Goal: Obtain resource: Obtain resource

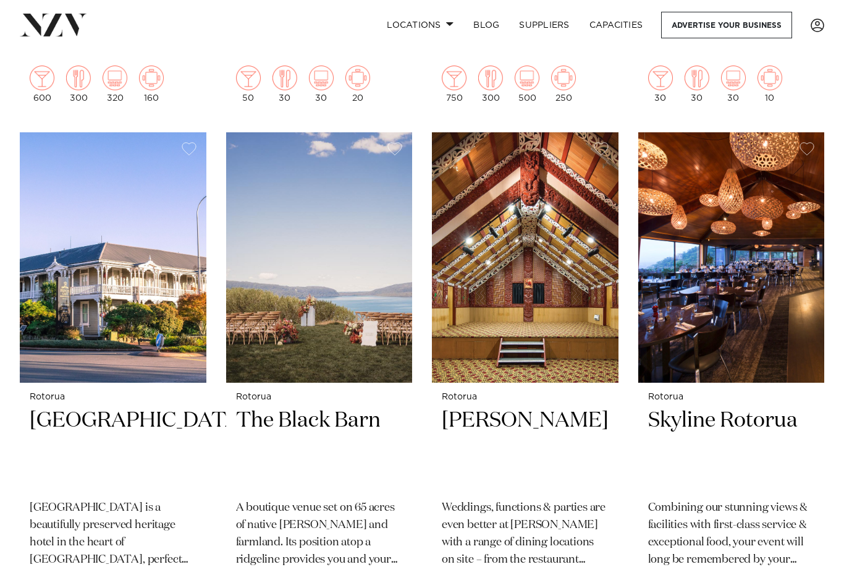
scroll to position [890, 0]
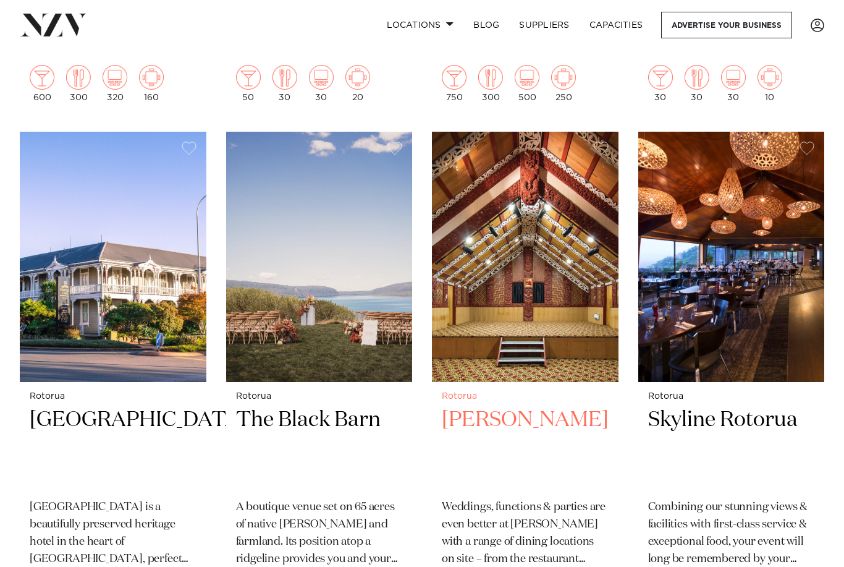
click at [513, 310] on img at bounding box center [525, 257] width 187 height 250
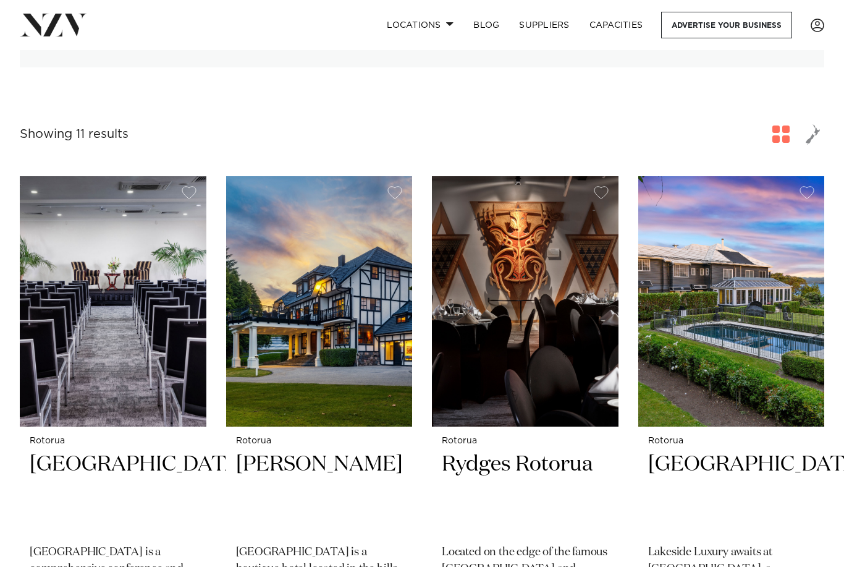
scroll to position [327, 0]
click at [565, 382] on img at bounding box center [525, 302] width 187 height 250
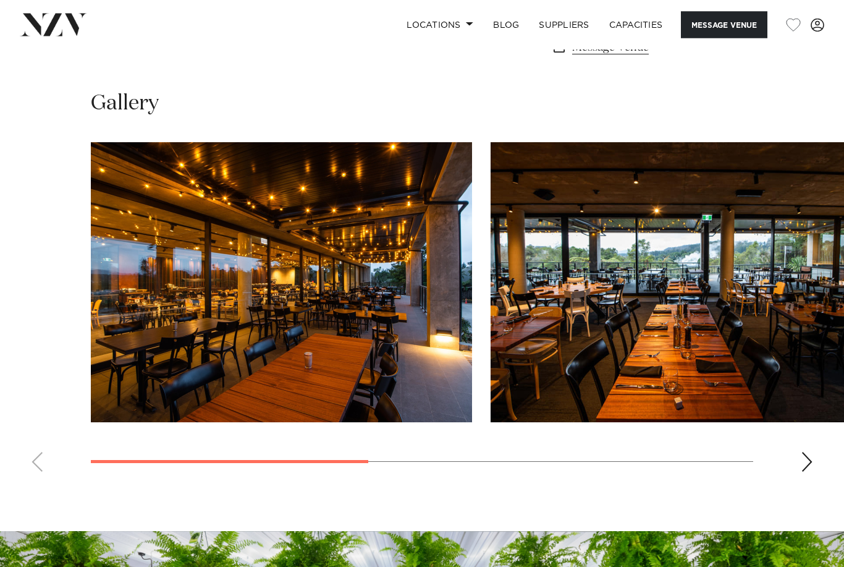
scroll to position [816, 0]
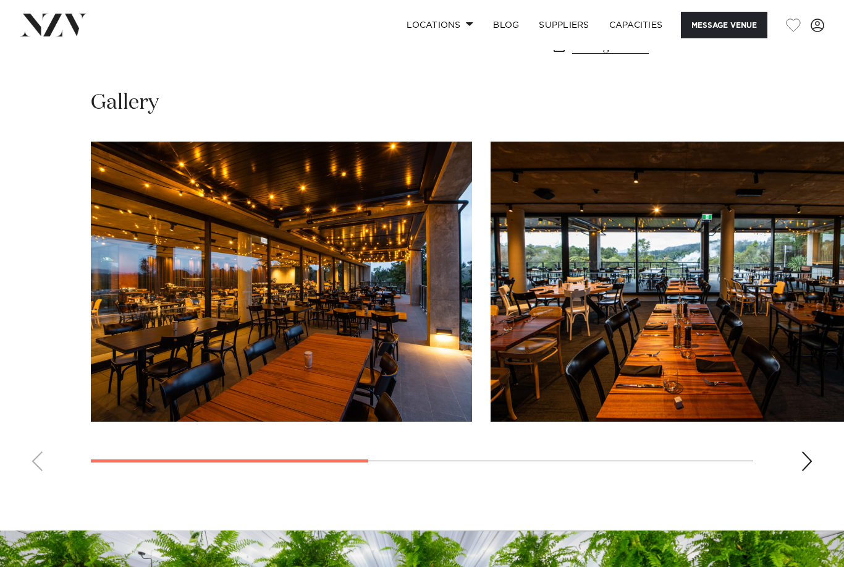
click at [806, 455] on div "Next slide" at bounding box center [807, 461] width 12 height 20
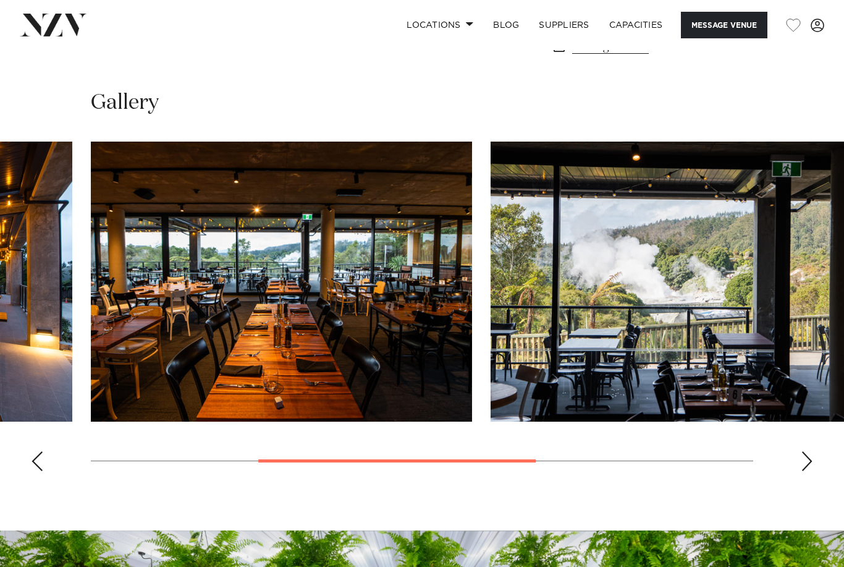
click at [811, 464] on div "Next slide" at bounding box center [807, 461] width 12 height 20
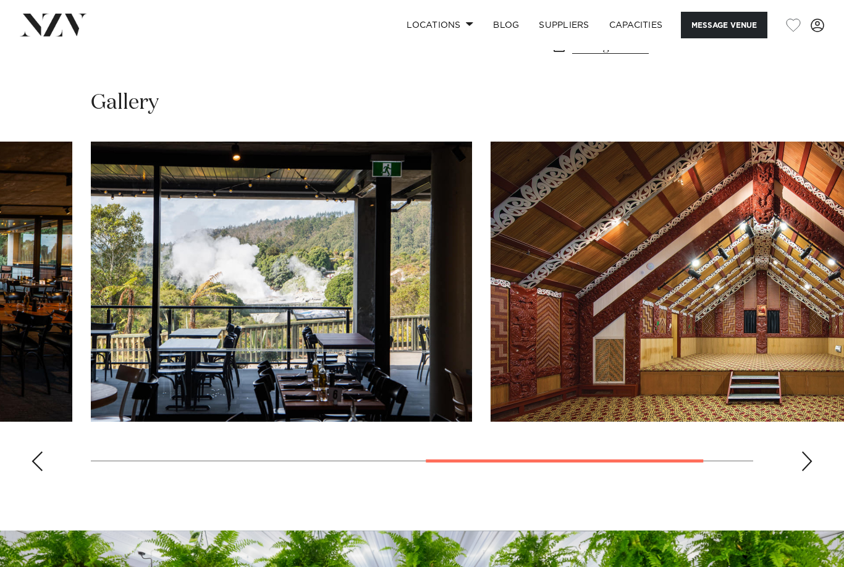
click at [806, 459] on div "Next slide" at bounding box center [807, 461] width 12 height 20
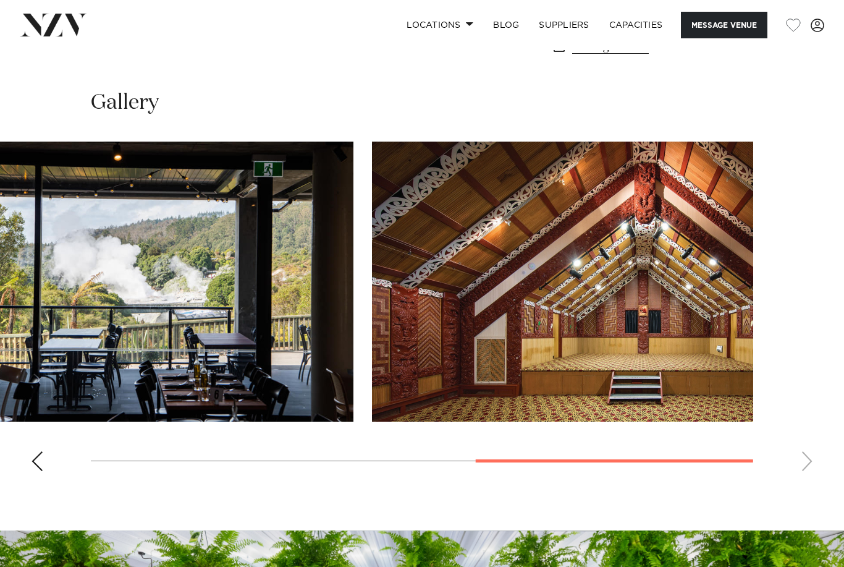
click at [800, 469] on swiper-container at bounding box center [422, 310] width 844 height 339
click at [805, 461] on swiper-container at bounding box center [422, 310] width 844 height 339
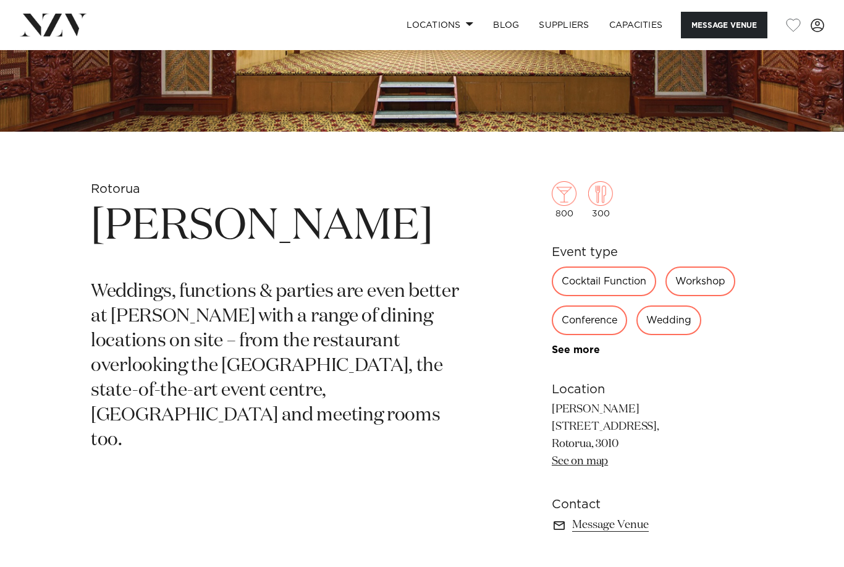
scroll to position [313, 0]
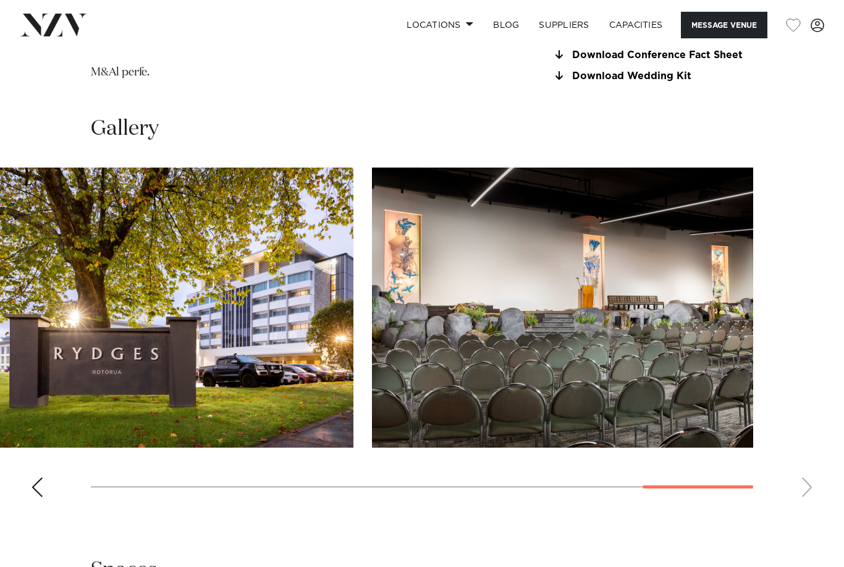
scroll to position [1254, 0]
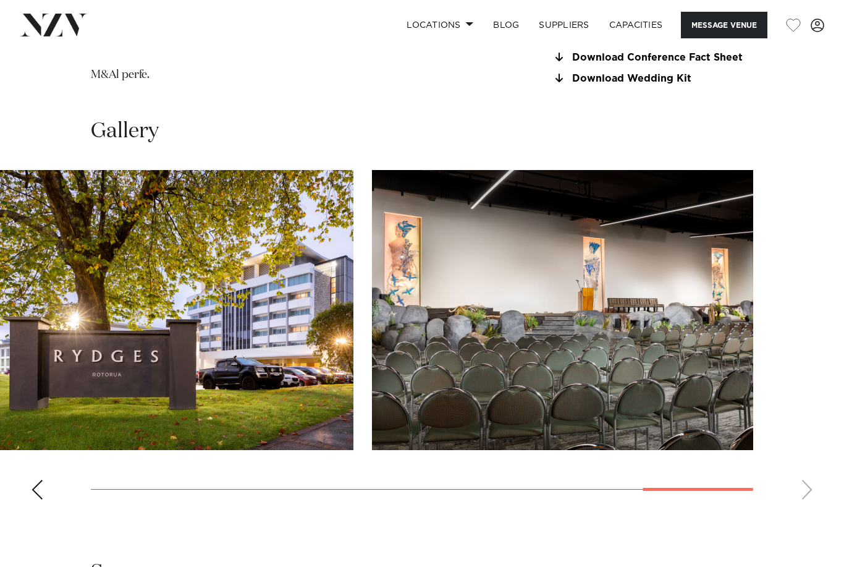
click at [38, 479] on div "Previous slide" at bounding box center [37, 489] width 12 height 20
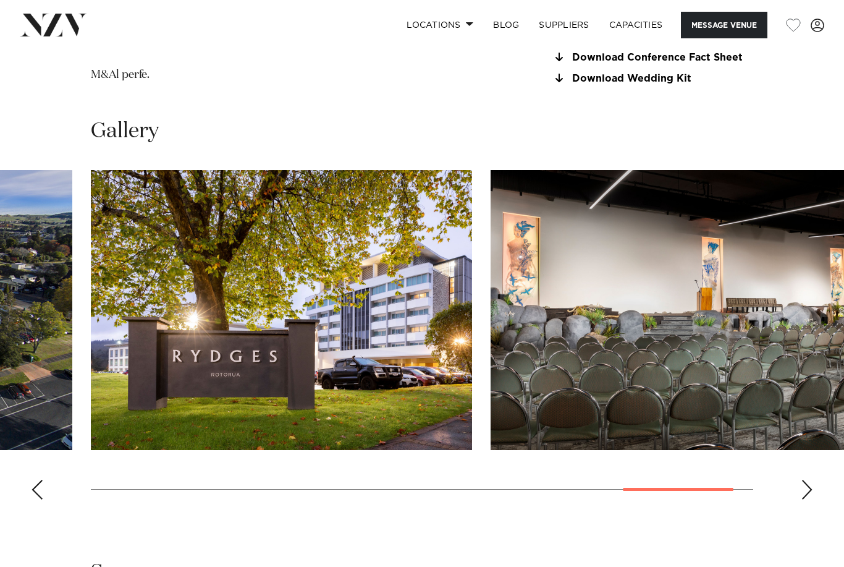
click at [45, 465] on swiper-container at bounding box center [422, 339] width 844 height 339
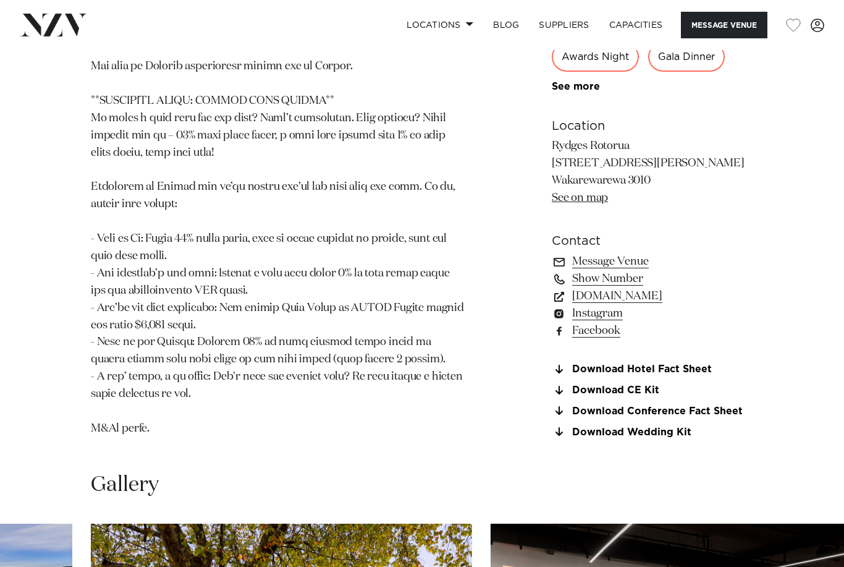
scroll to position [900, 0]
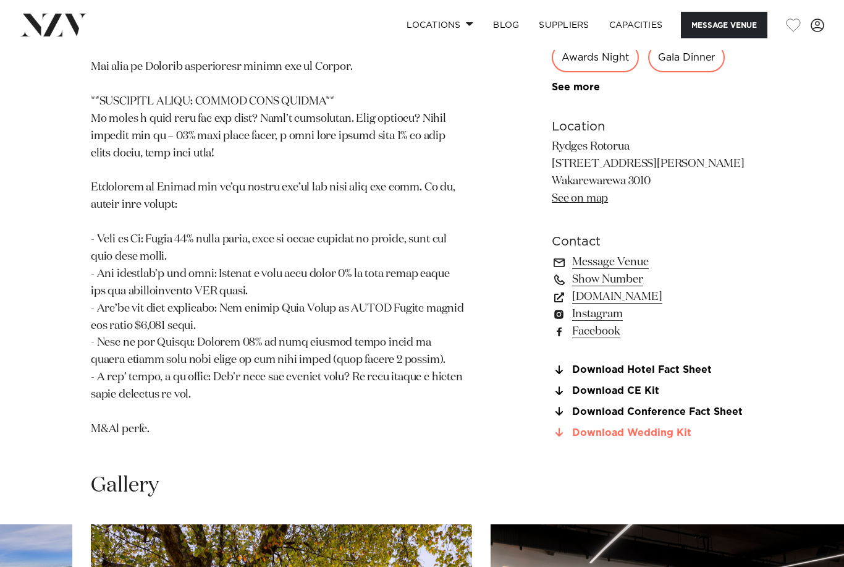
click at [657, 427] on link "Download Wedding Kit" at bounding box center [652, 432] width 201 height 11
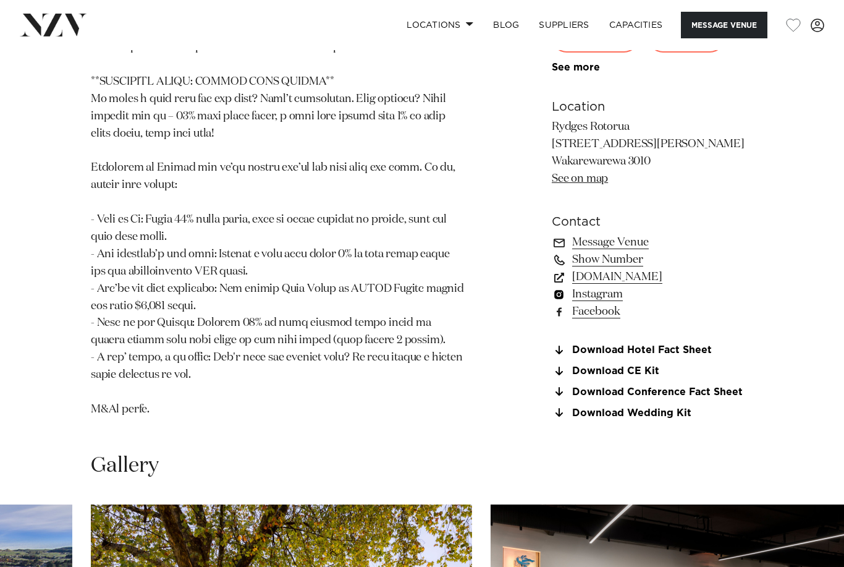
click at [612, 285] on link "Instagram" at bounding box center [652, 293] width 201 height 17
click at [638, 365] on link "Download CE Kit" at bounding box center [652, 370] width 201 height 11
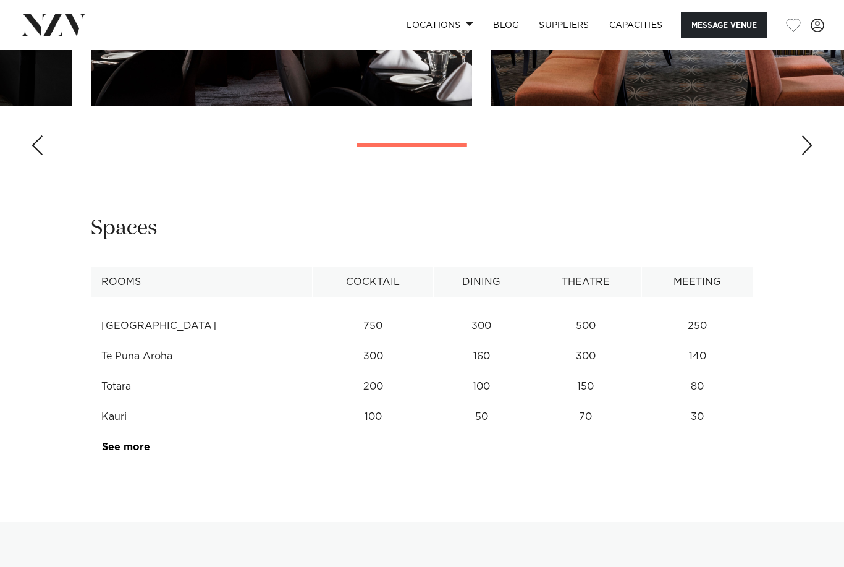
scroll to position [1598, 0]
click at [120, 401] on td "Kauri" at bounding box center [201, 416] width 221 height 30
click at [127, 441] on link "See more" at bounding box center [150, 446] width 96 height 10
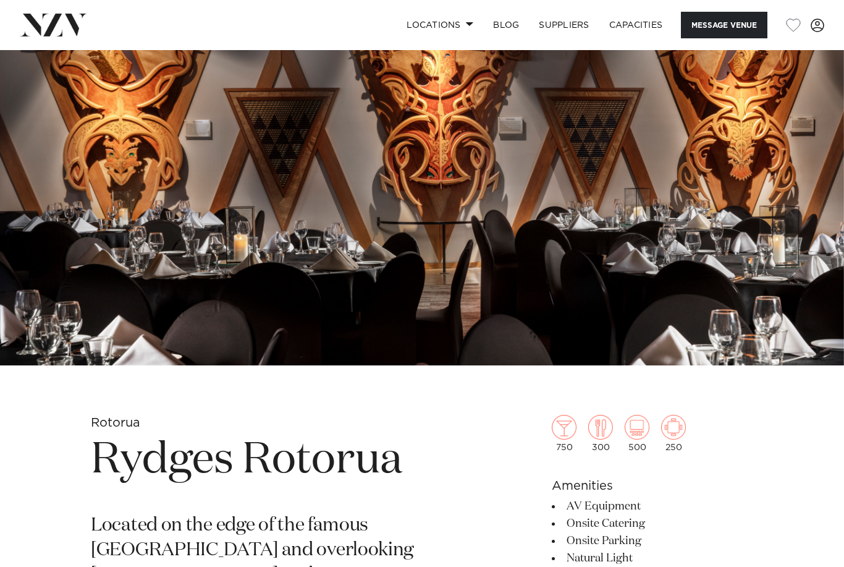
scroll to position [0, 0]
